Goal: Obtain resource: Download file/media

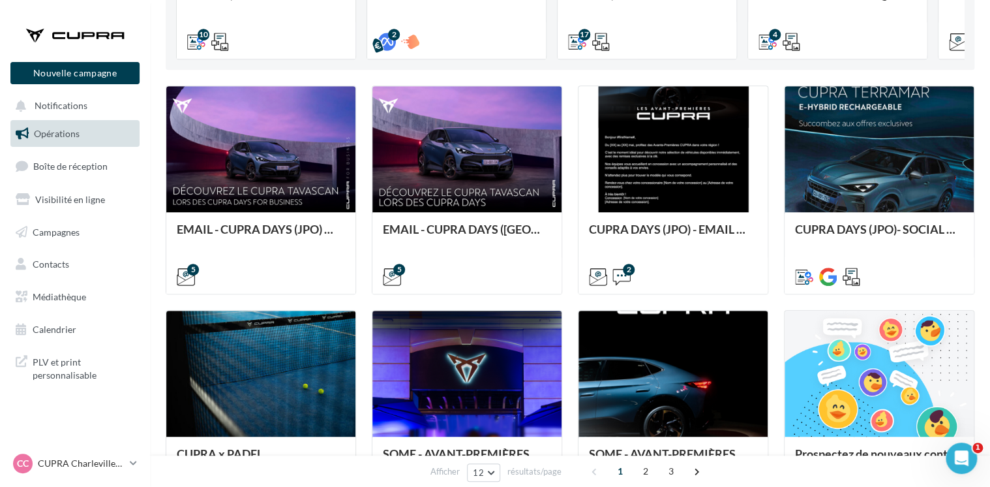
scroll to position [294, 0]
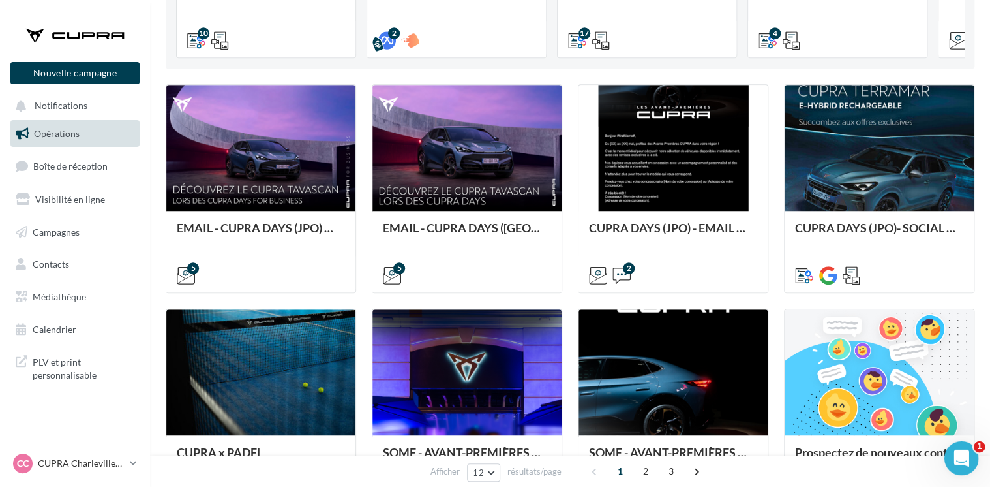
click at [956, 462] on icon "Ouvrir le Messenger Intercom" at bounding box center [960, 456] width 22 height 22
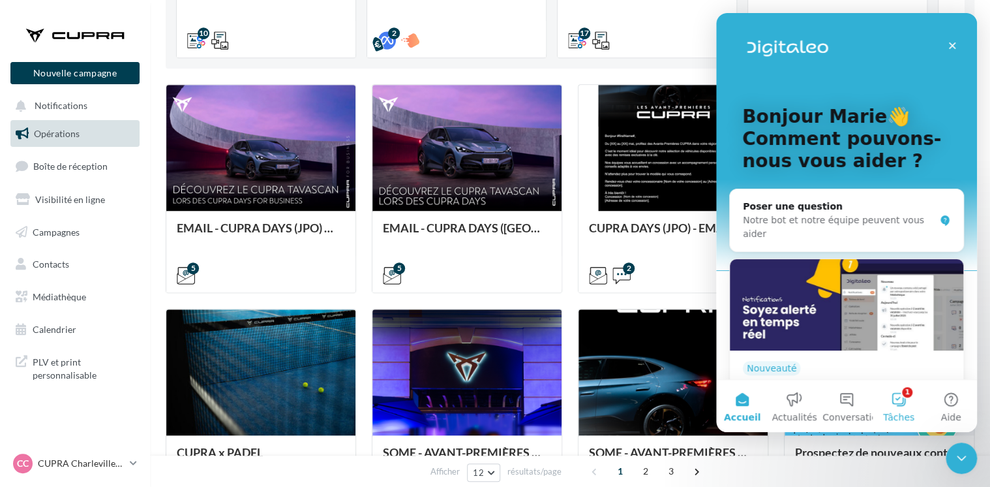
click at [897, 412] on span "Tâches" at bounding box center [898, 416] width 31 height 9
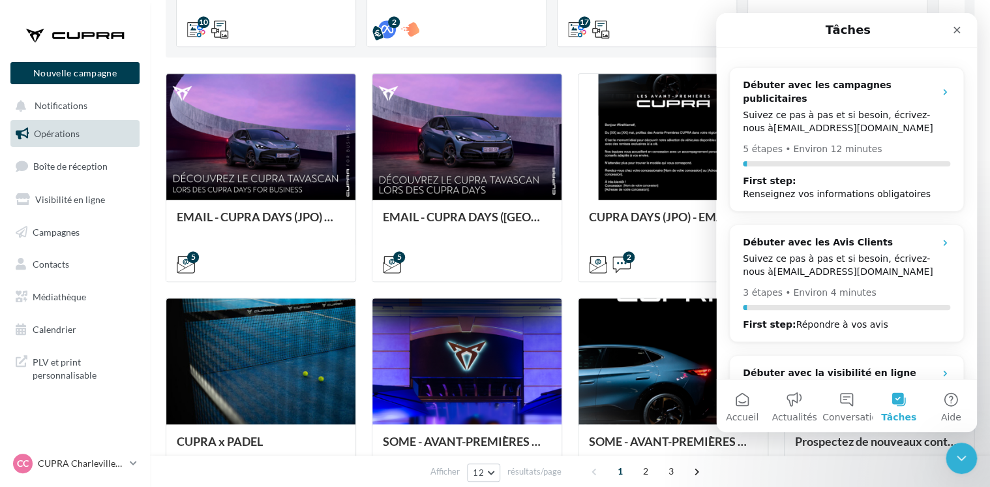
scroll to position [304, 0]
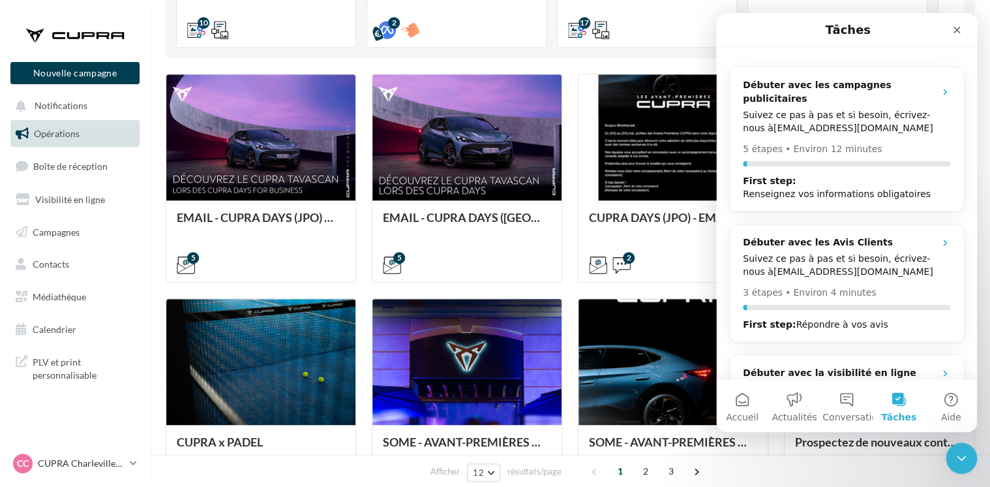
click at [569, 239] on div "EMAIL - CUPRA DAYS (JPO) Fleet Générique Cette opération contient 1 email par m…" at bounding box center [570, 402] width 809 height 657
click at [956, 38] on div "Fermer" at bounding box center [956, 29] width 23 height 23
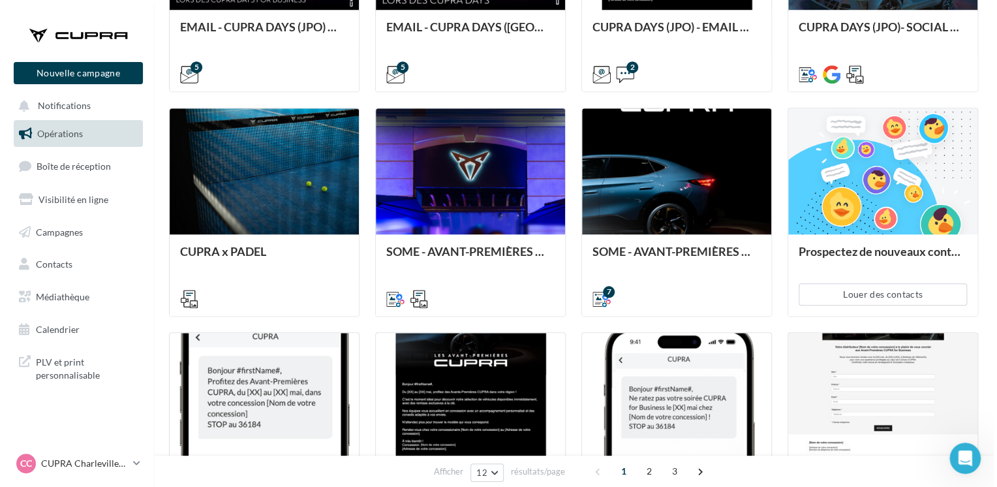
scroll to position [497, 0]
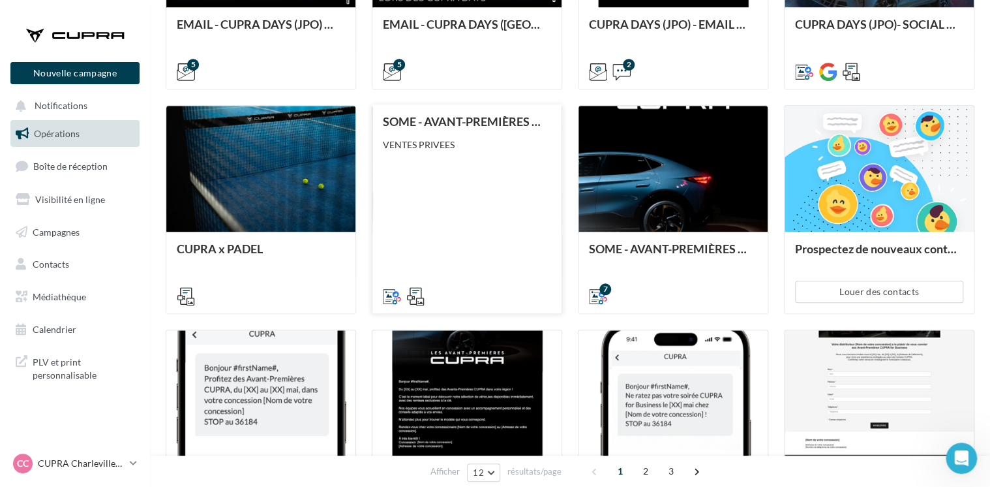
click at [505, 215] on div "SOME - AVANT-PREMIÈRES CUPRA FOR BUSINESS (VENTES PRIVEES) VENTES PRIVEES" at bounding box center [467, 208] width 168 height 187
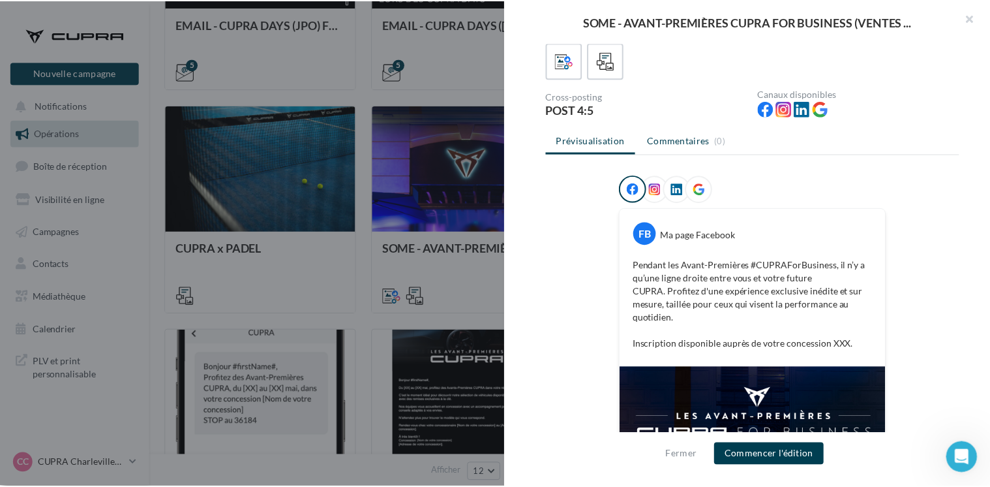
scroll to position [0, 0]
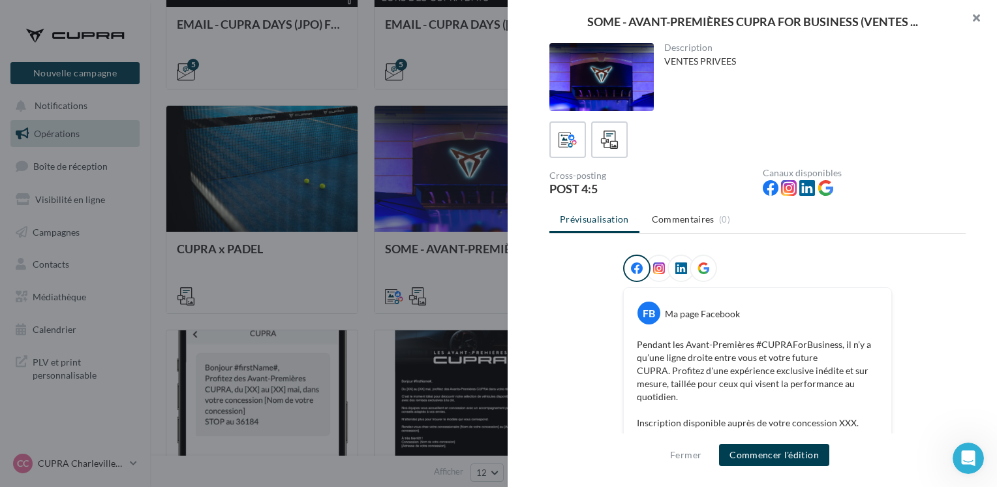
click at [980, 18] on button "button" at bounding box center [970, 19] width 52 height 39
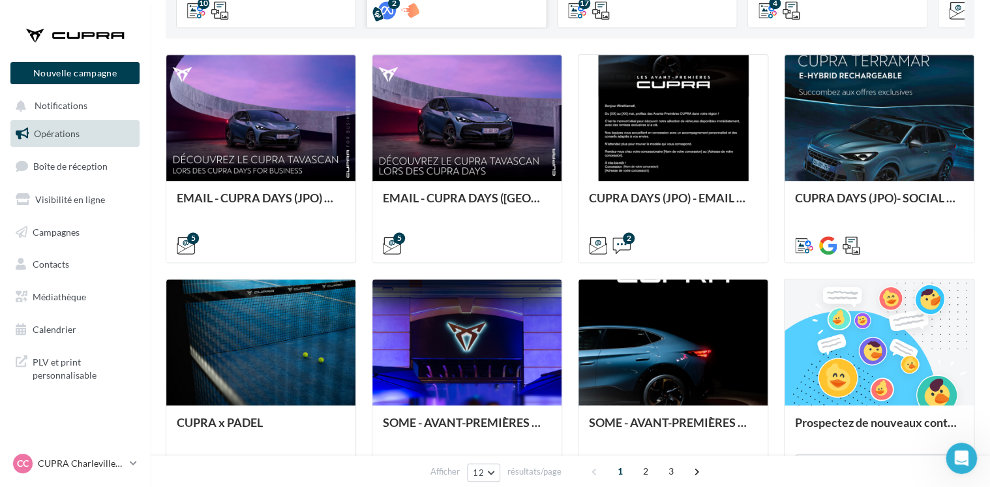
scroll to position [321, 0]
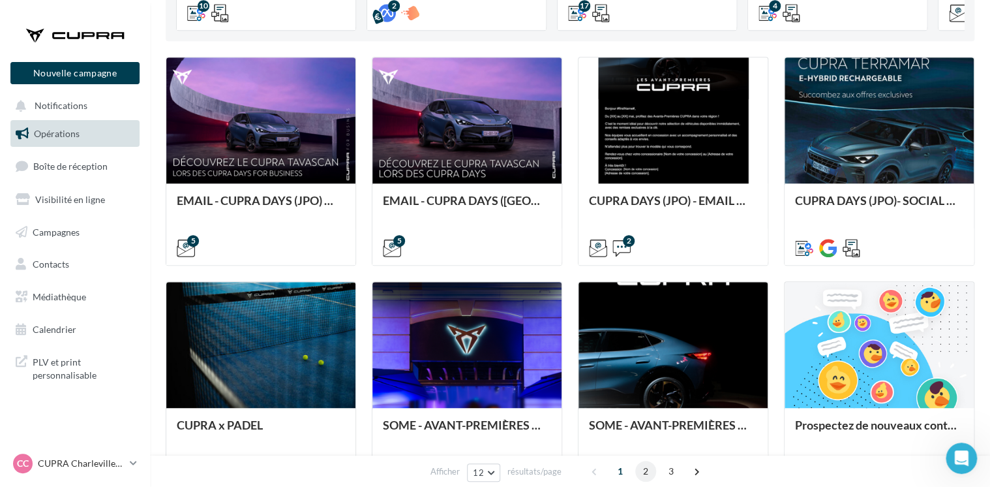
click at [646, 466] on span "2" at bounding box center [645, 470] width 21 height 21
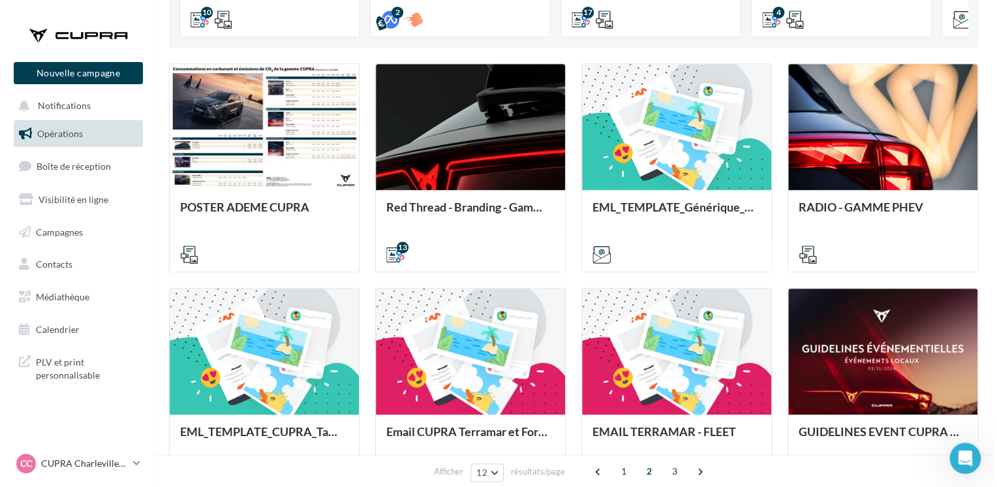
scroll to position [301, 0]
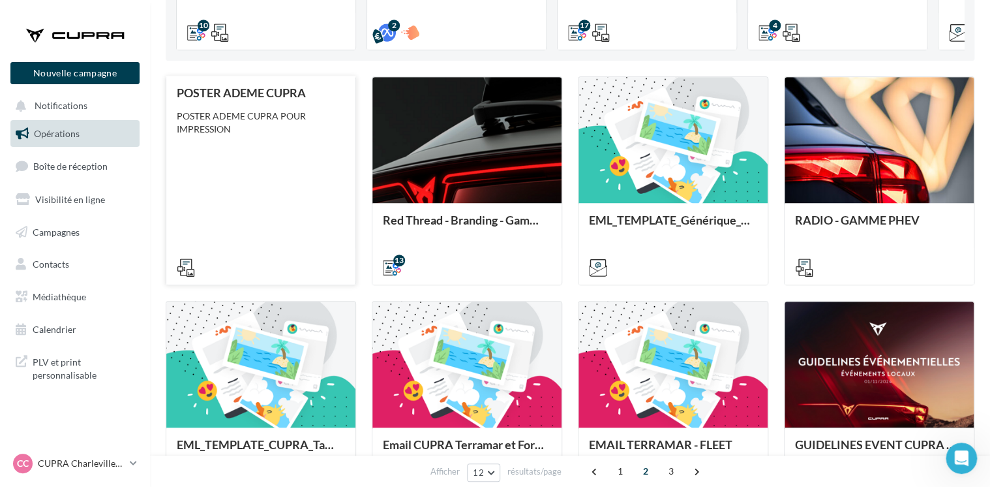
click at [232, 204] on div "POSTER ADEME CUPRA POSTER ADEME CUPRA POUR IMPRESSION" at bounding box center [261, 179] width 168 height 187
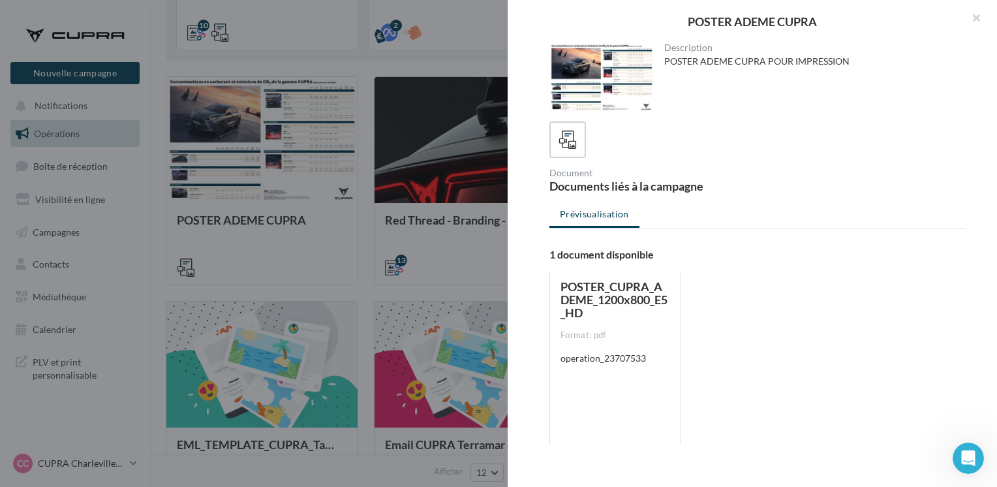
click at [629, 292] on span "POSTER_CUPRA_ADEME_1200x800_E5_HD" at bounding box center [613, 299] width 107 height 40
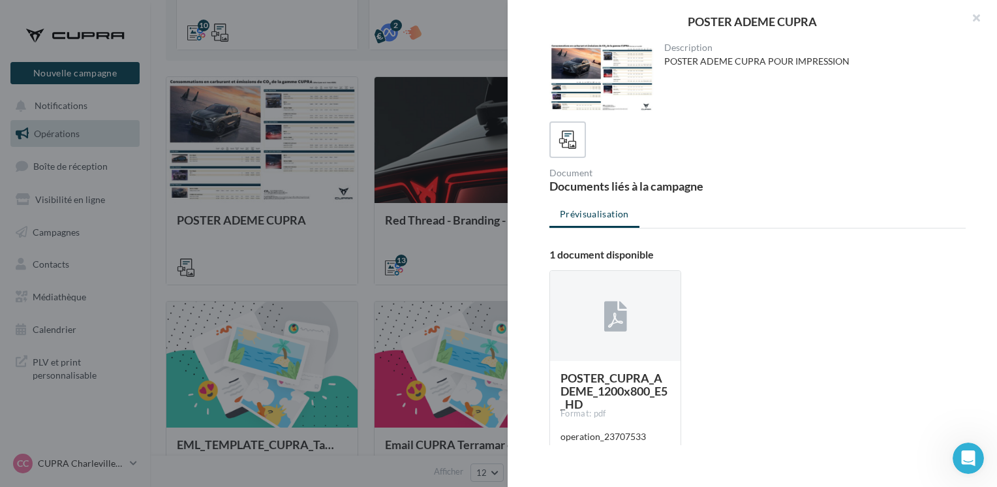
click at [622, 81] on div at bounding box center [601, 77] width 104 height 68
click at [564, 138] on icon at bounding box center [567, 139] width 19 height 19
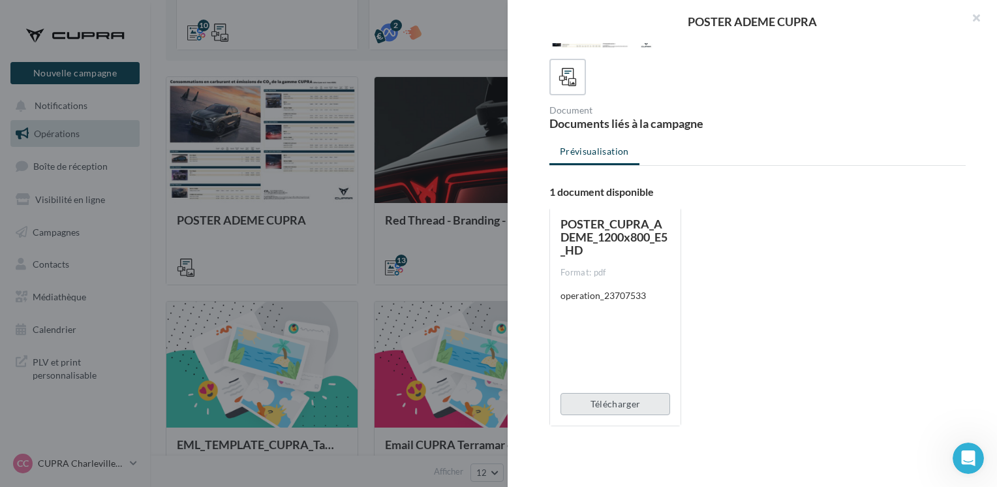
click at [627, 408] on button "Télécharger" at bounding box center [615, 404] width 110 height 22
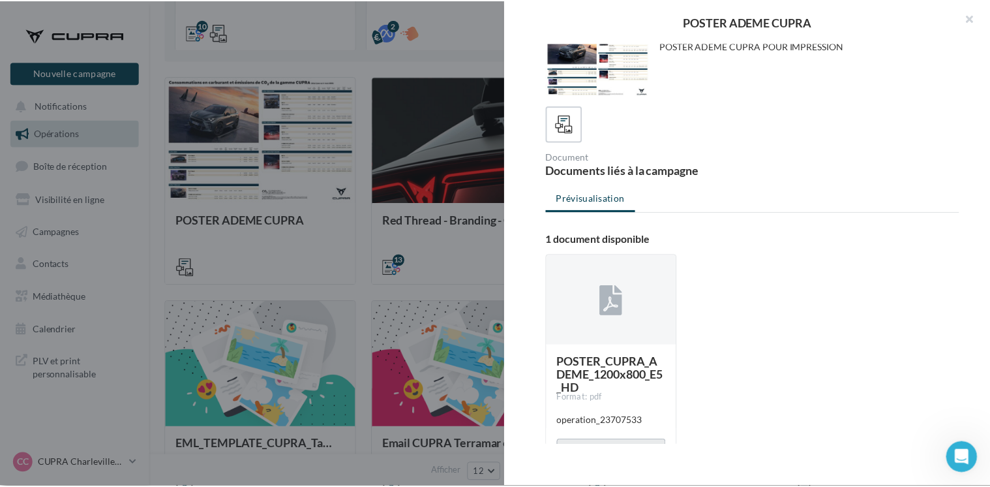
scroll to position [0, 0]
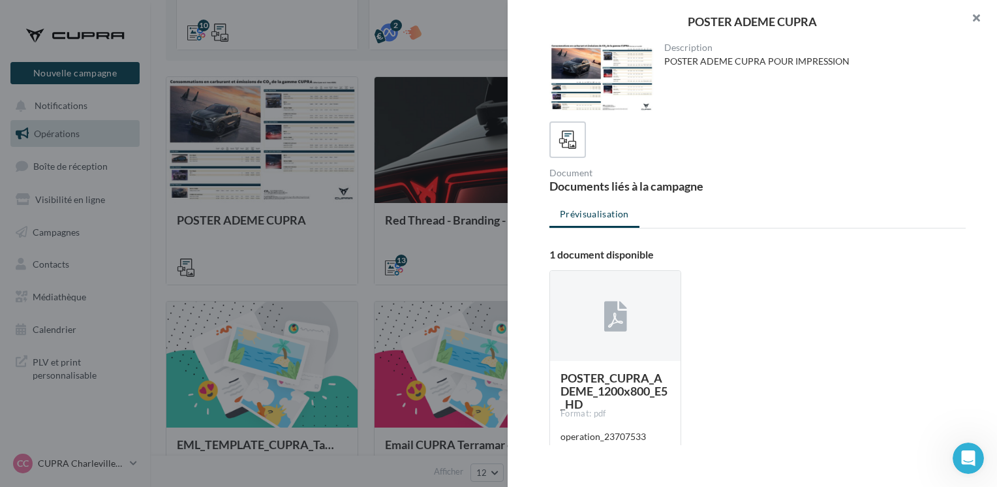
click at [974, 18] on button "button" at bounding box center [970, 19] width 52 height 39
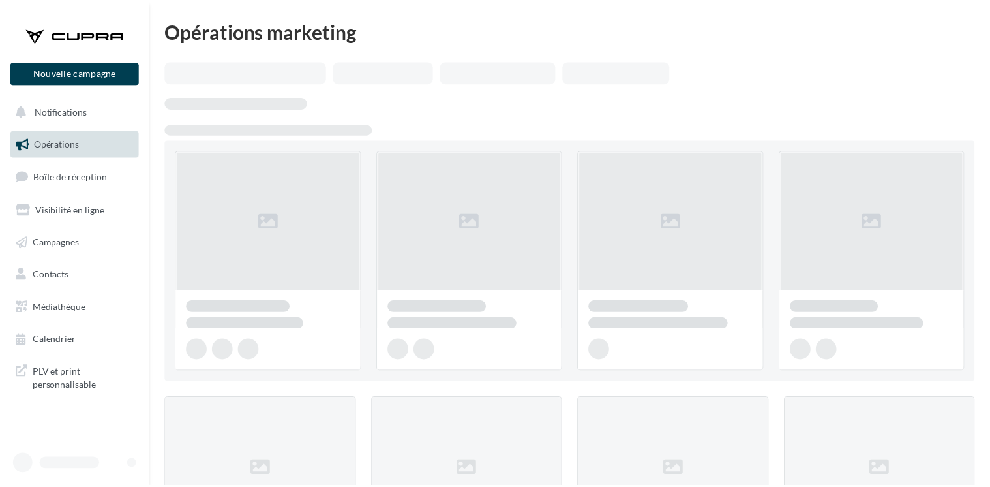
scroll to position [301, 0]
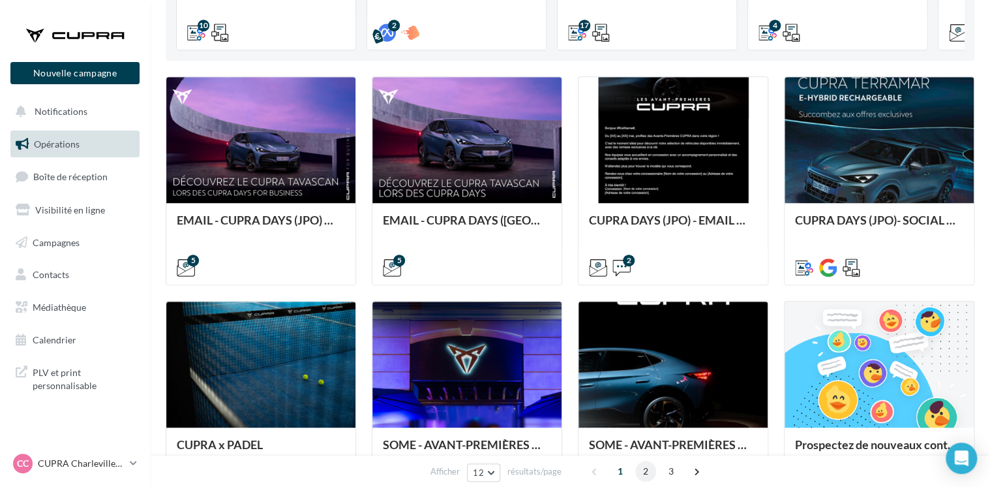
click at [640, 468] on span "2" at bounding box center [645, 470] width 21 height 21
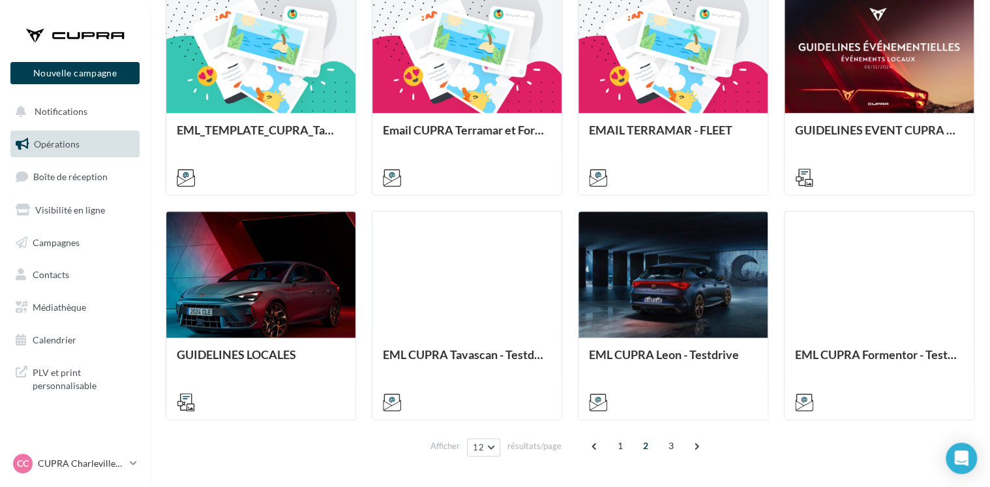
scroll to position [656, 0]
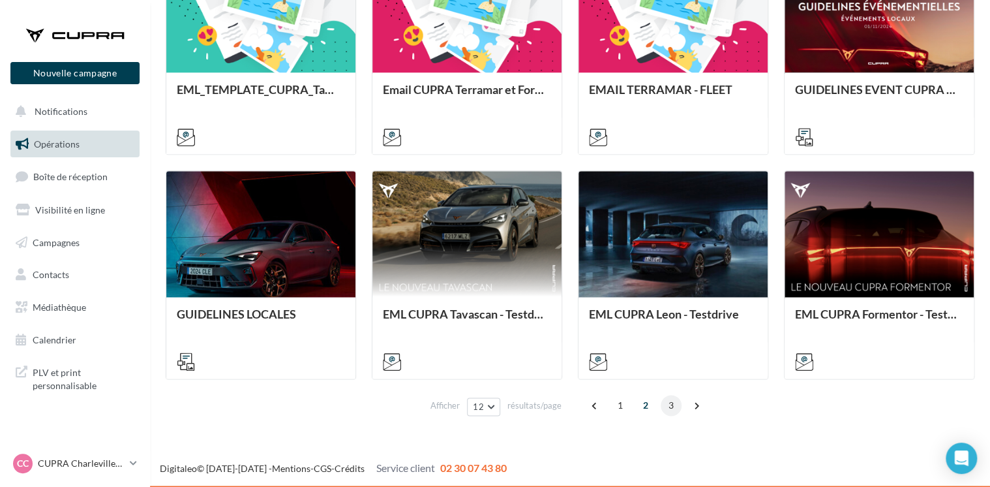
click at [669, 404] on span "3" at bounding box center [671, 405] width 21 height 21
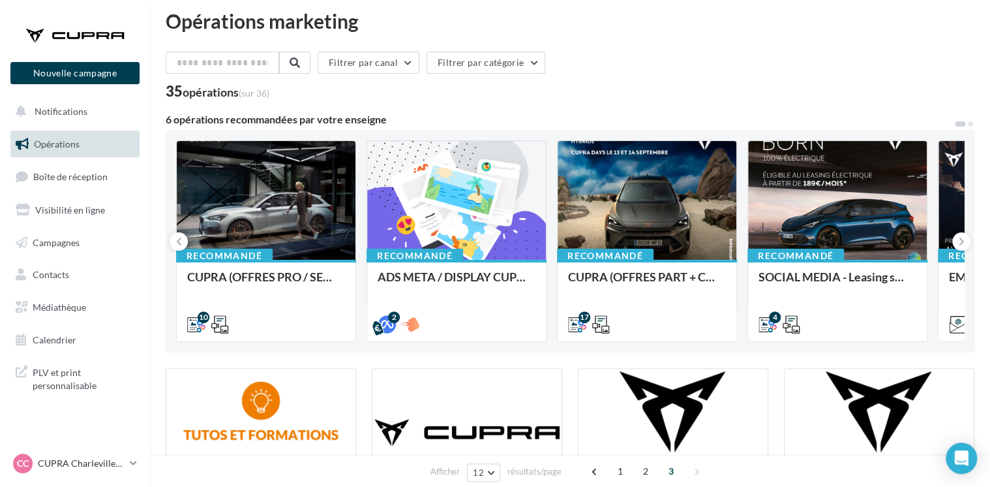
scroll to position [0, 0]
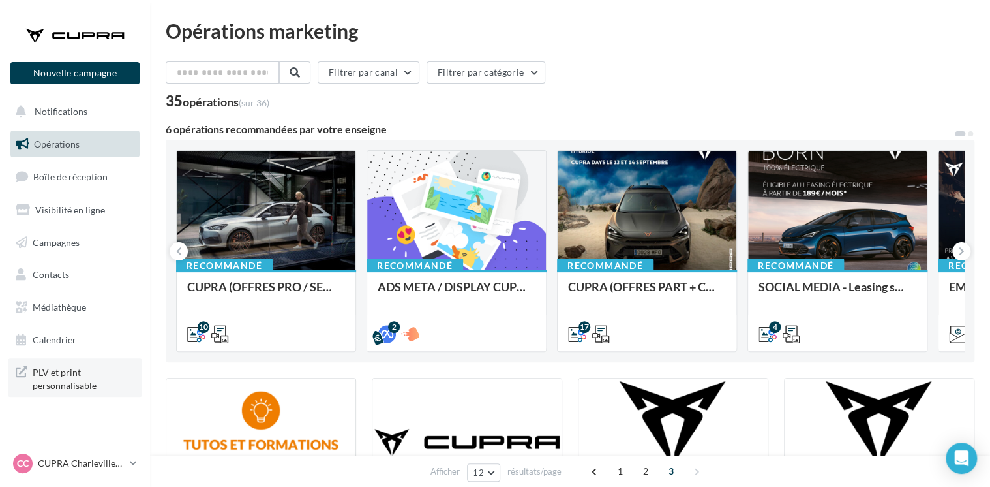
click at [65, 372] on span "PLV et print personnalisable" at bounding box center [84, 377] width 102 height 28
